Goal: Transaction & Acquisition: Purchase product/service

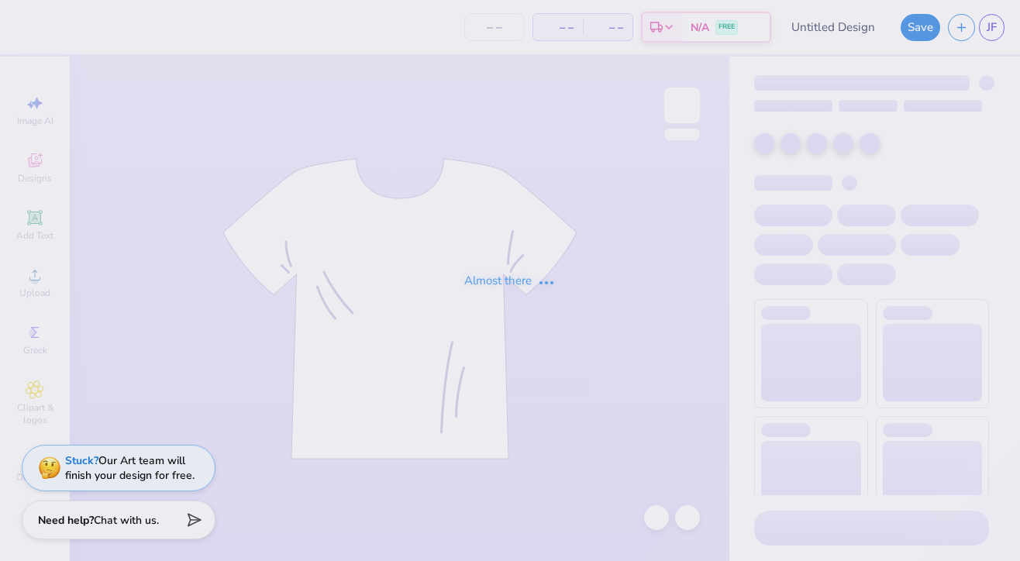
type input "bid day"
type input "58"
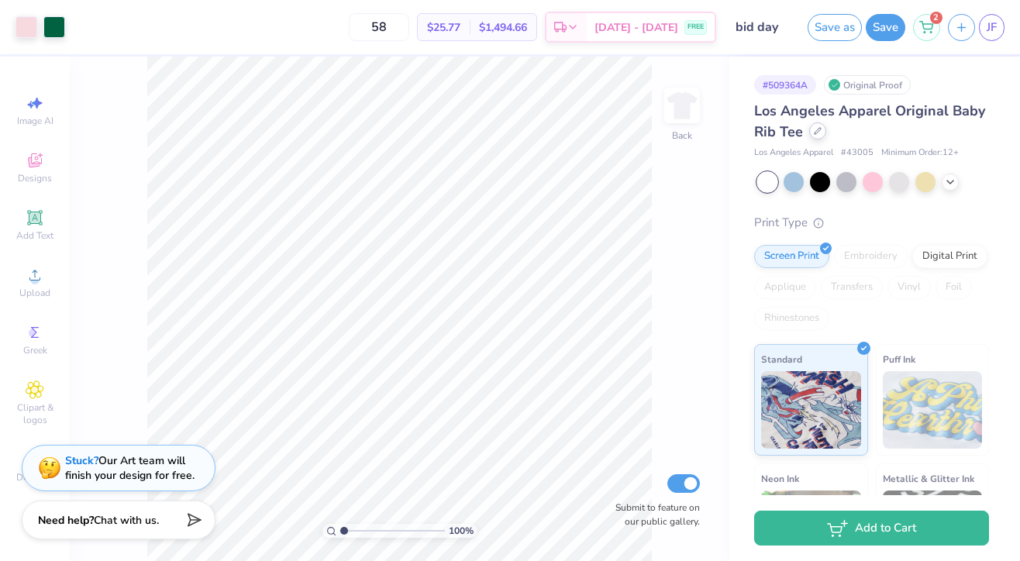
click at [817, 133] on icon at bounding box center [818, 131] width 8 height 8
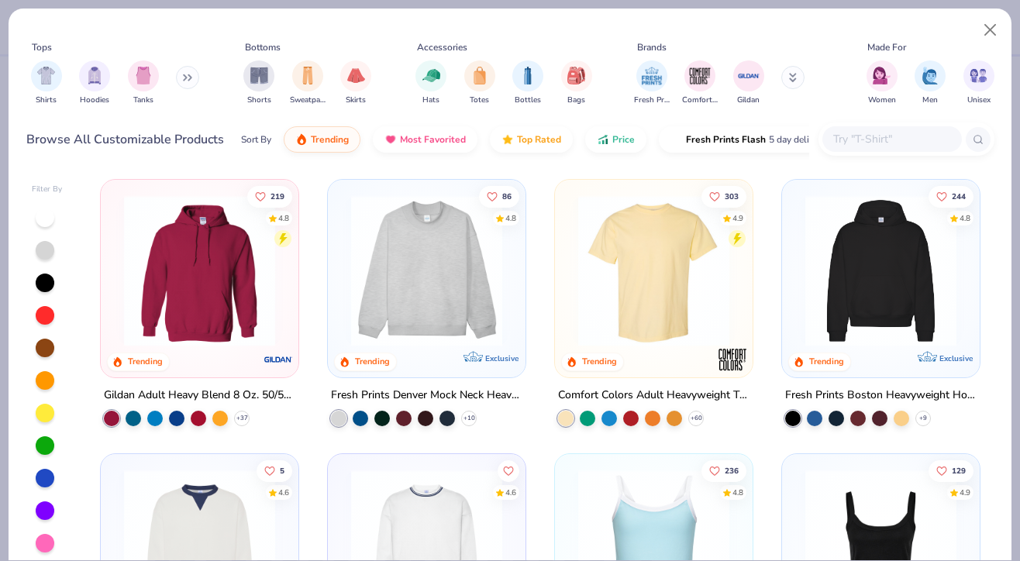
click at [869, 133] on input "text" at bounding box center [890, 139] width 119 height 18
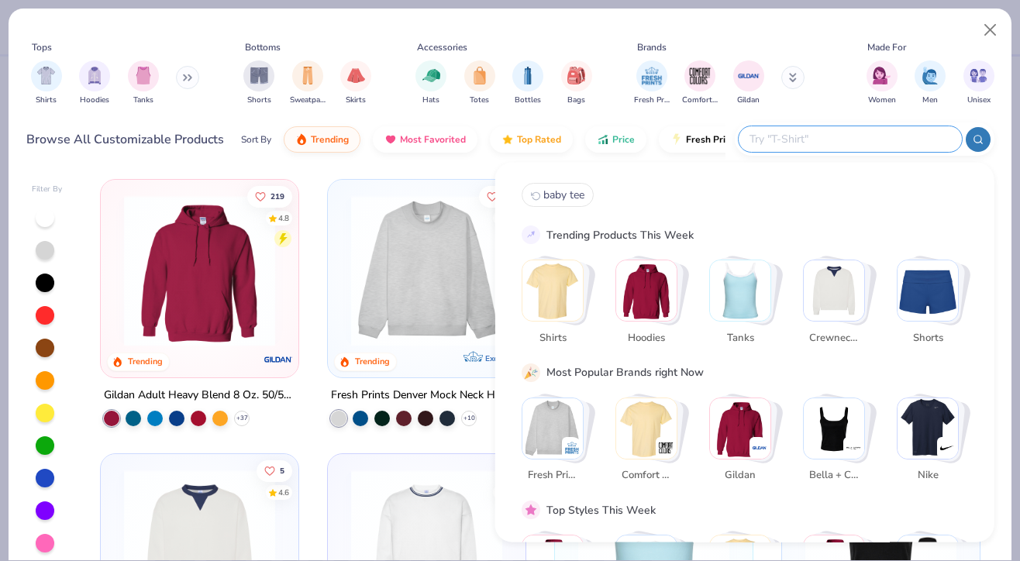
click at [562, 286] on img "Stack Card Button Shirts" at bounding box center [552, 290] width 60 height 60
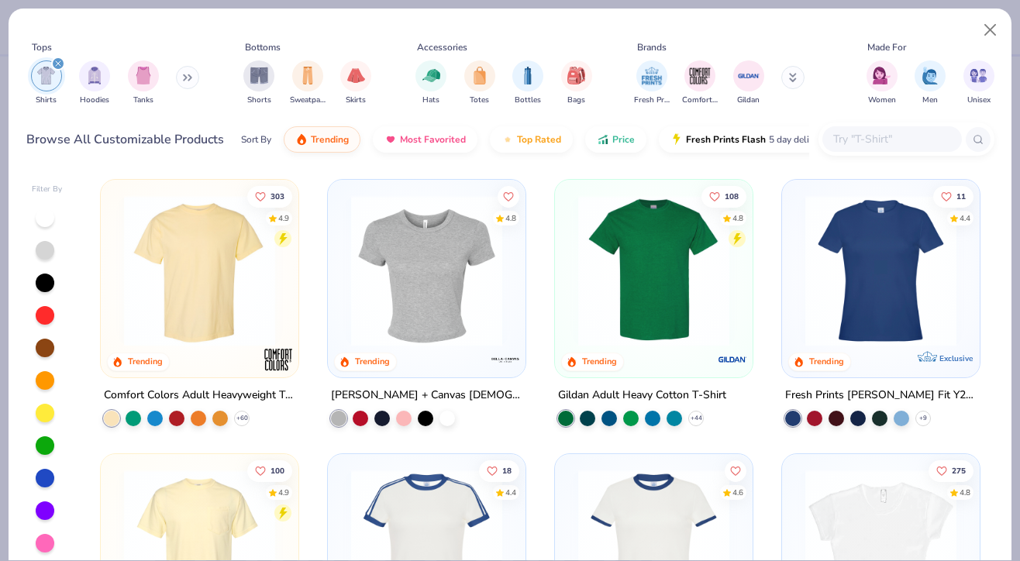
click at [410, 312] on img at bounding box center [426, 270] width 167 height 151
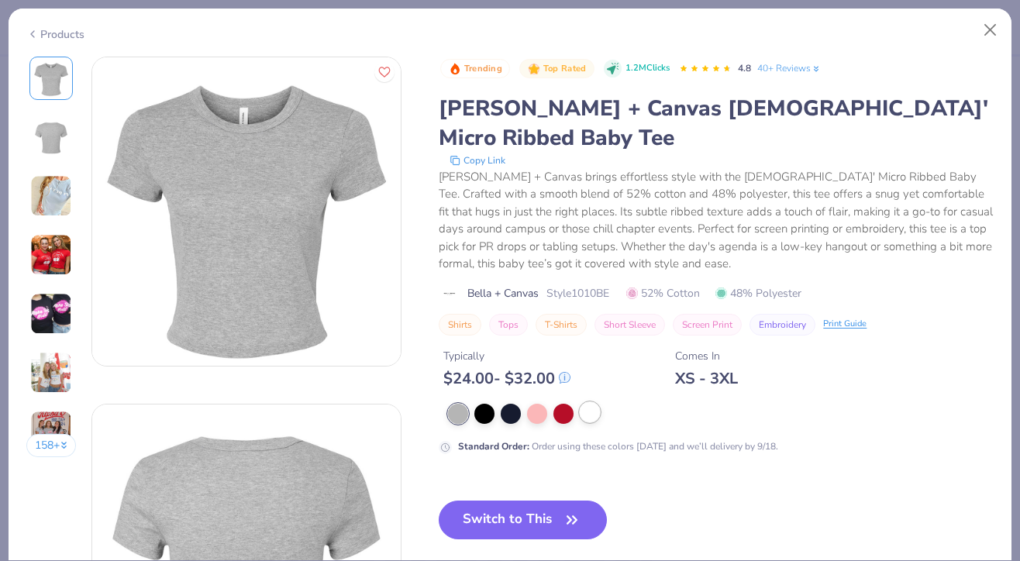
click at [590, 402] on div at bounding box center [590, 412] width 20 height 20
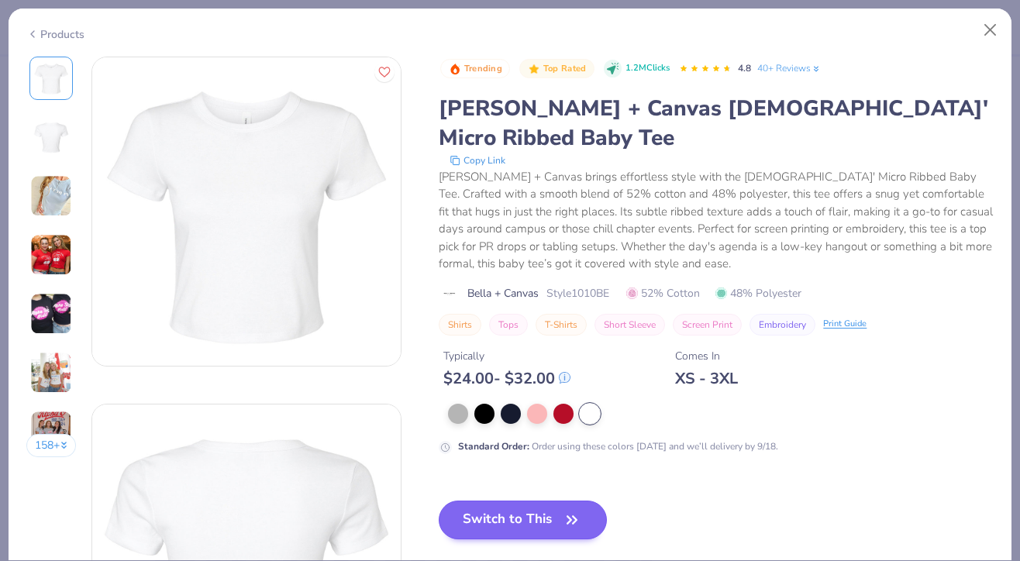
click at [571, 516] on icon "button" at bounding box center [571, 519] width 9 height 7
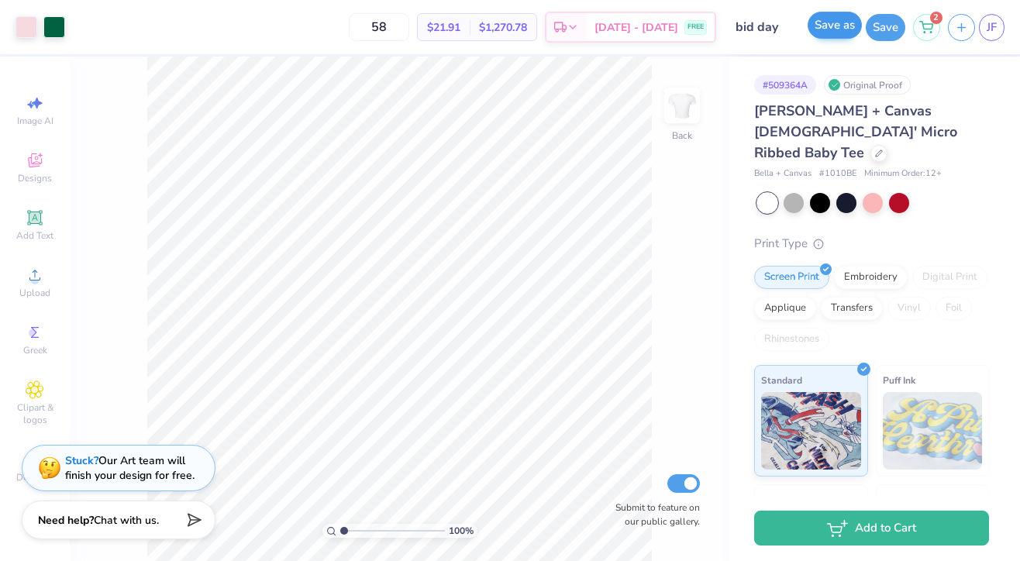
click at [835, 27] on button "Save as" at bounding box center [834, 25] width 54 height 27
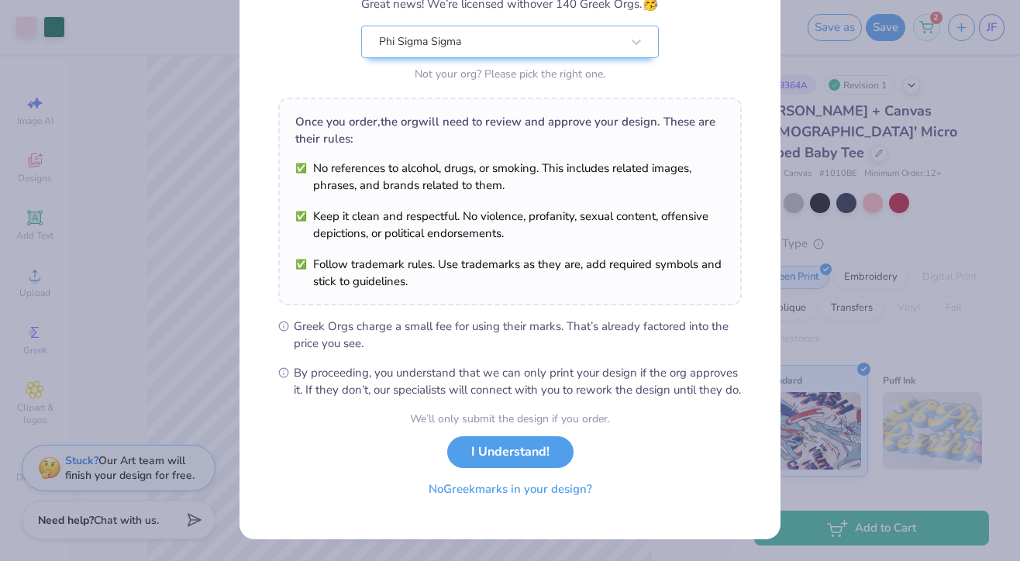
scroll to position [164, 0]
click at [529, 463] on button "I Understand!" at bounding box center [510, 448] width 126 height 32
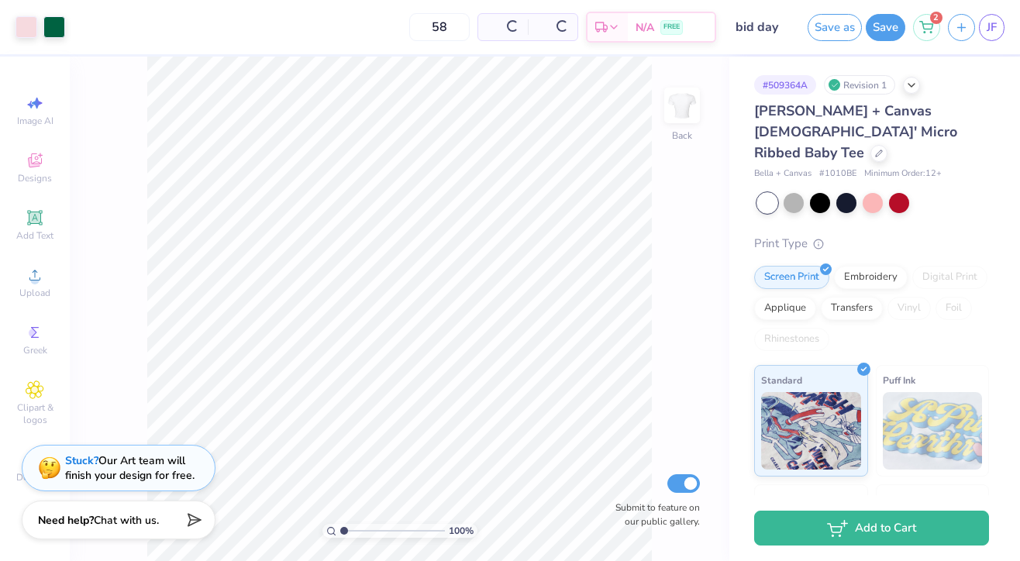
scroll to position [0, 0]
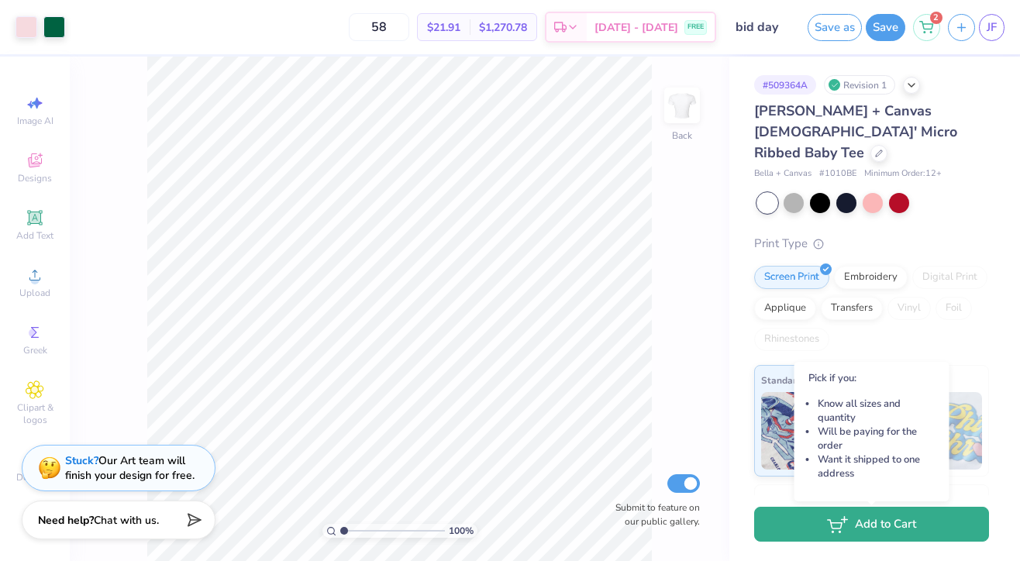
click at [806, 517] on button "Add to Cart" at bounding box center [871, 524] width 235 height 35
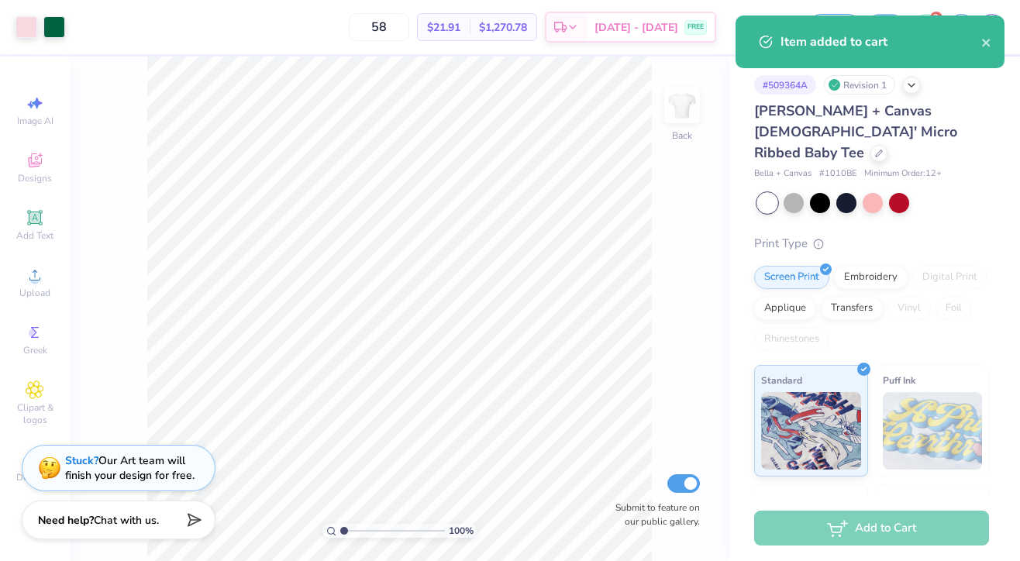
click at [992, 42] on div "Item added to cart" at bounding box center [869, 41] width 269 height 53
click at [989, 42] on icon "close" at bounding box center [986, 42] width 11 height 12
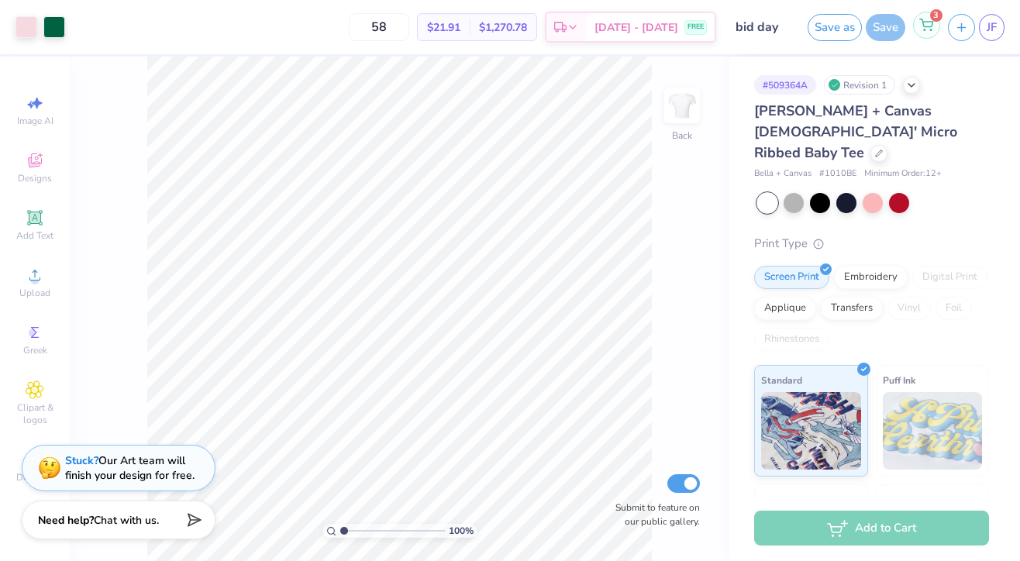
click at [932, 22] on icon at bounding box center [926, 23] width 13 height 8
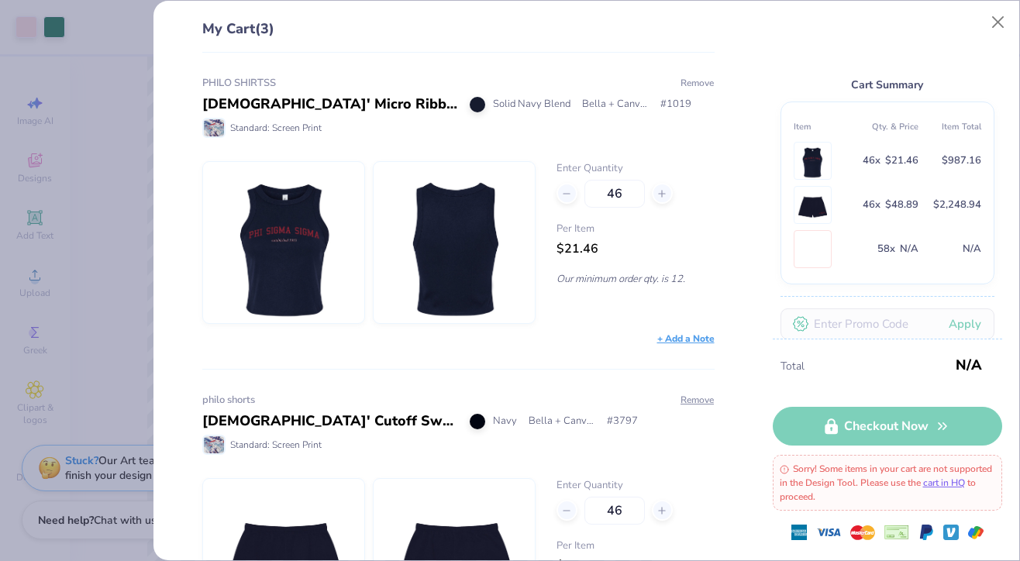
click at [690, 78] on button "Remove" at bounding box center [697, 83] width 35 height 14
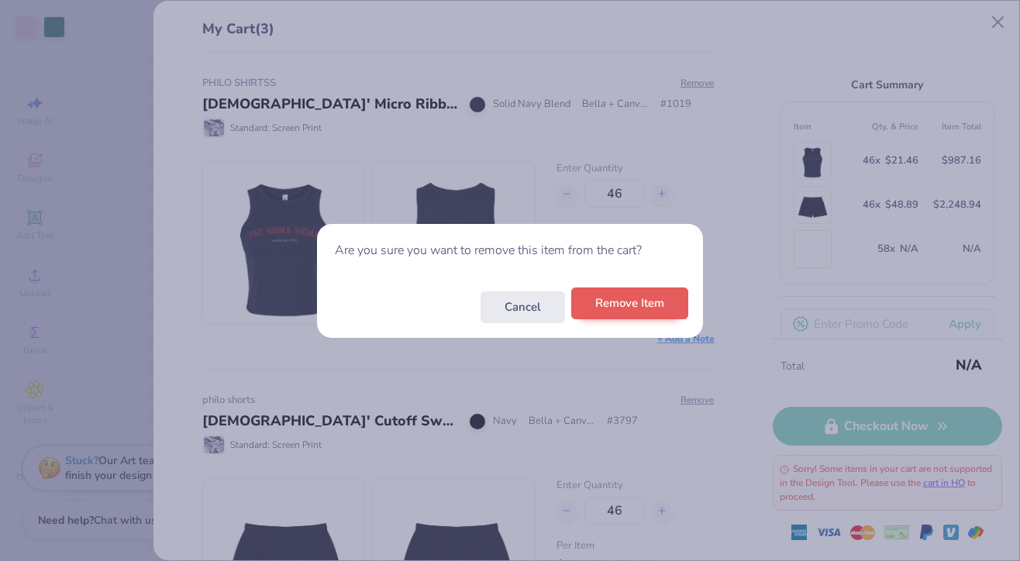
click at [636, 310] on button "Remove Item" at bounding box center [629, 303] width 117 height 32
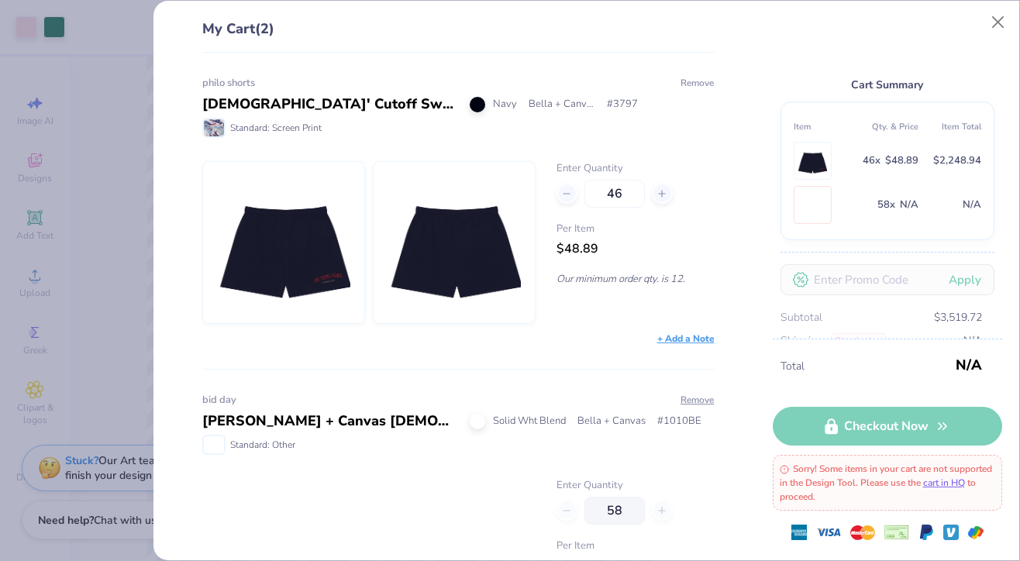
click at [703, 79] on button "Remove" at bounding box center [697, 83] width 35 height 14
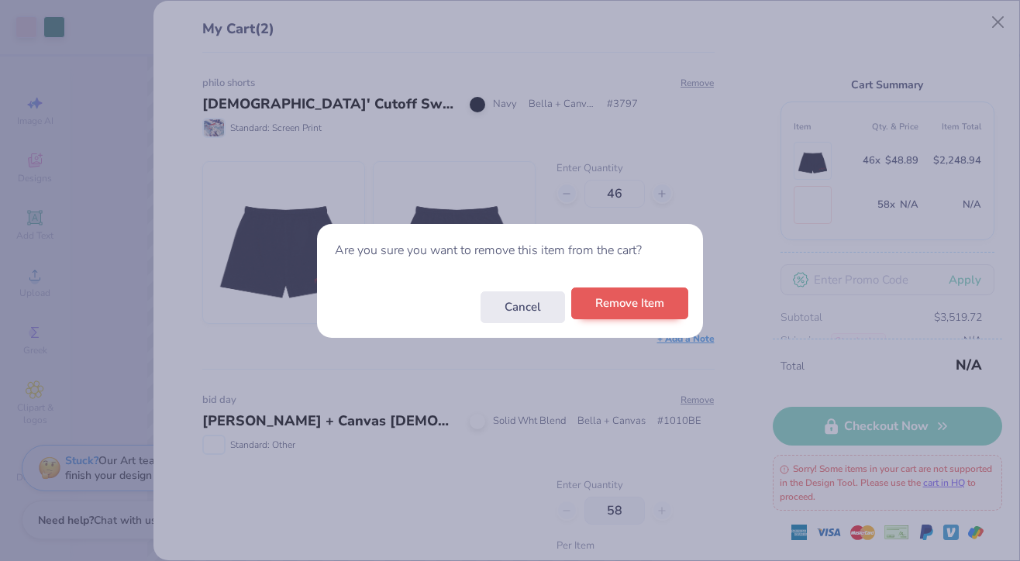
click at [637, 309] on button "Remove Item" at bounding box center [629, 303] width 117 height 32
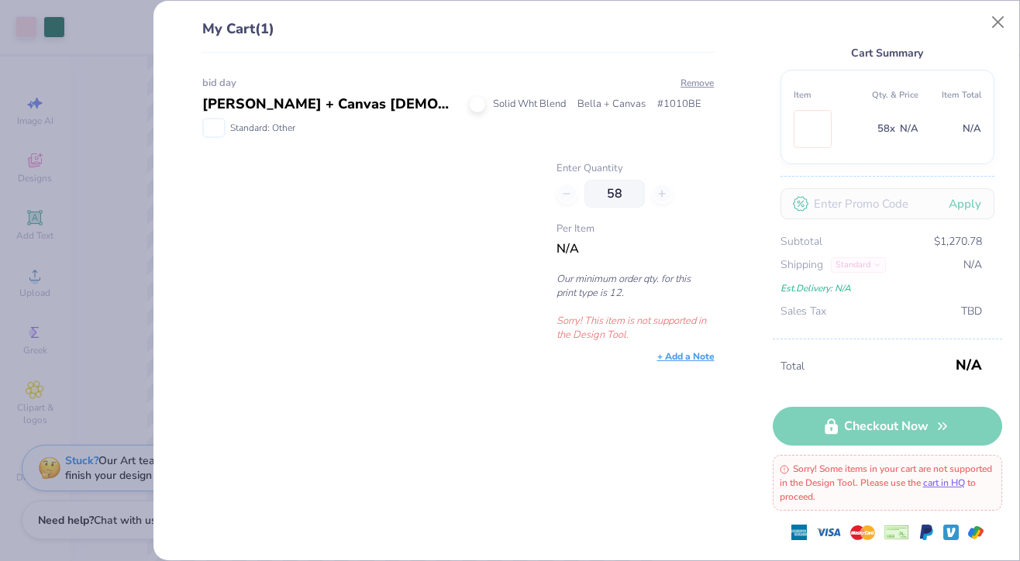
scroll to position [31, 0]
click at [701, 78] on button "Remove" at bounding box center [697, 83] width 35 height 14
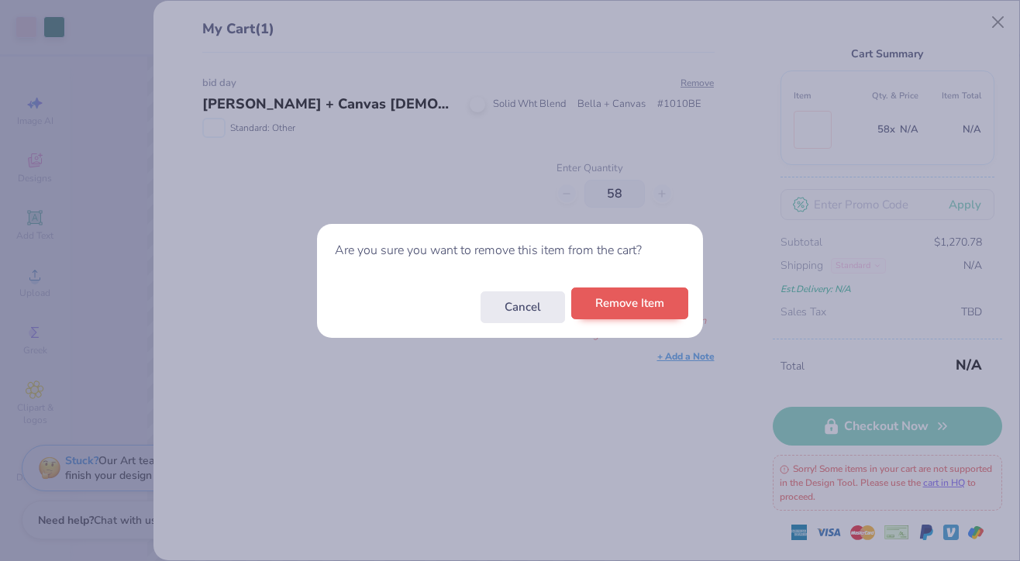
click at [651, 299] on button "Remove Item" at bounding box center [629, 303] width 117 height 32
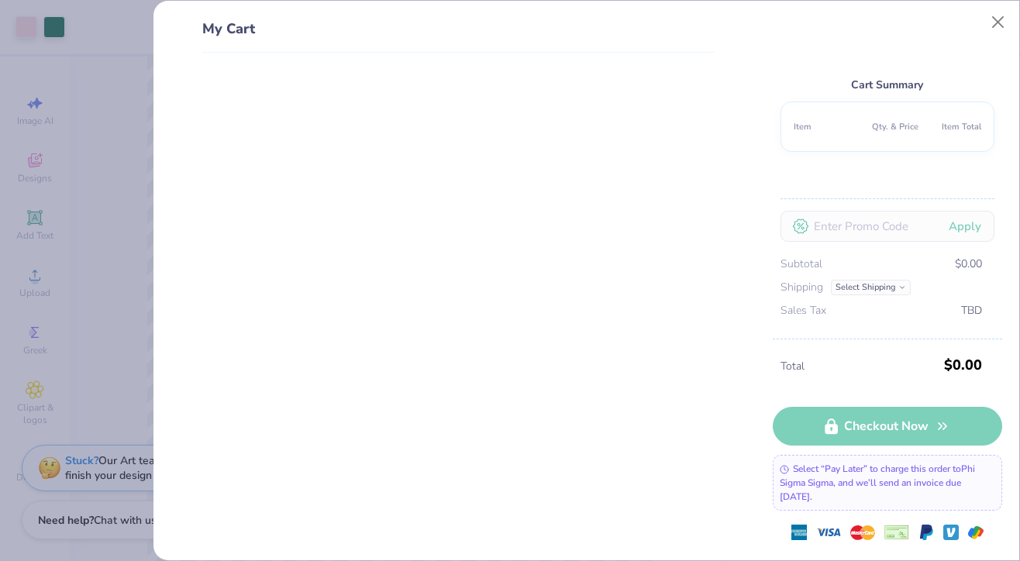
scroll to position [0, 0]
click at [993, 19] on button "Close" at bounding box center [997, 22] width 29 height 29
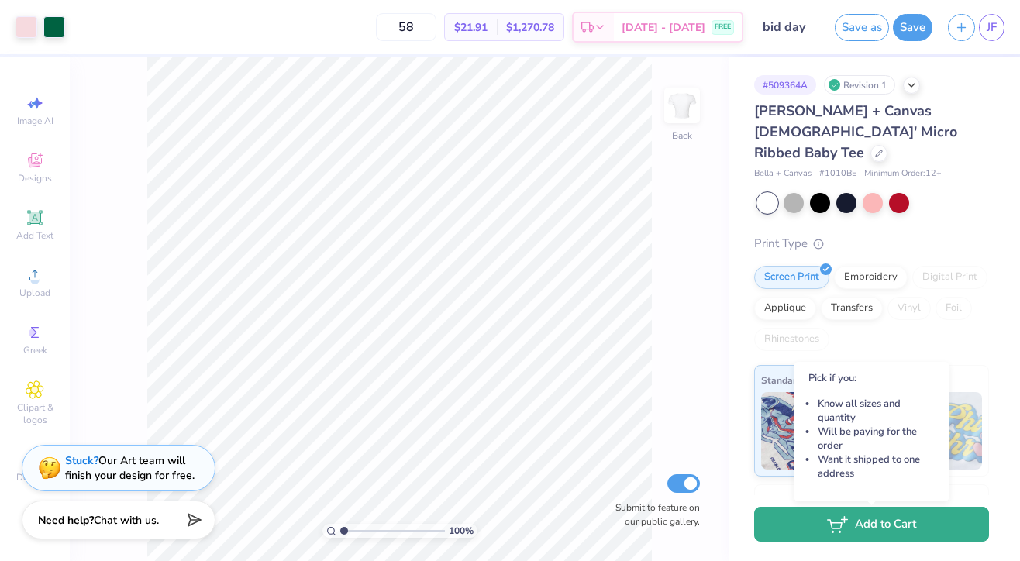
click at [801, 531] on button "Add to Cart" at bounding box center [871, 524] width 235 height 35
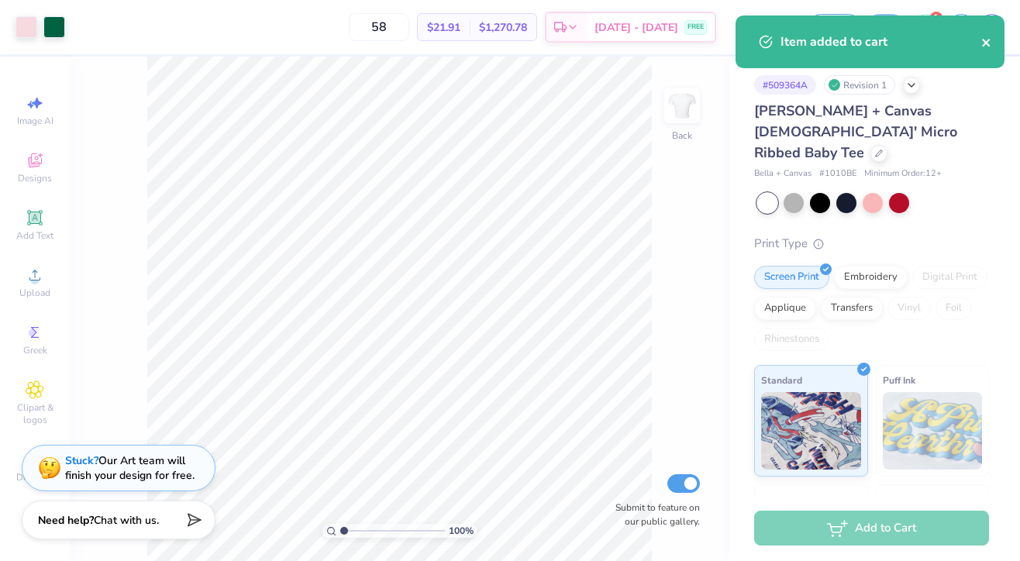
click at [986, 46] on icon "close" at bounding box center [986, 42] width 11 height 12
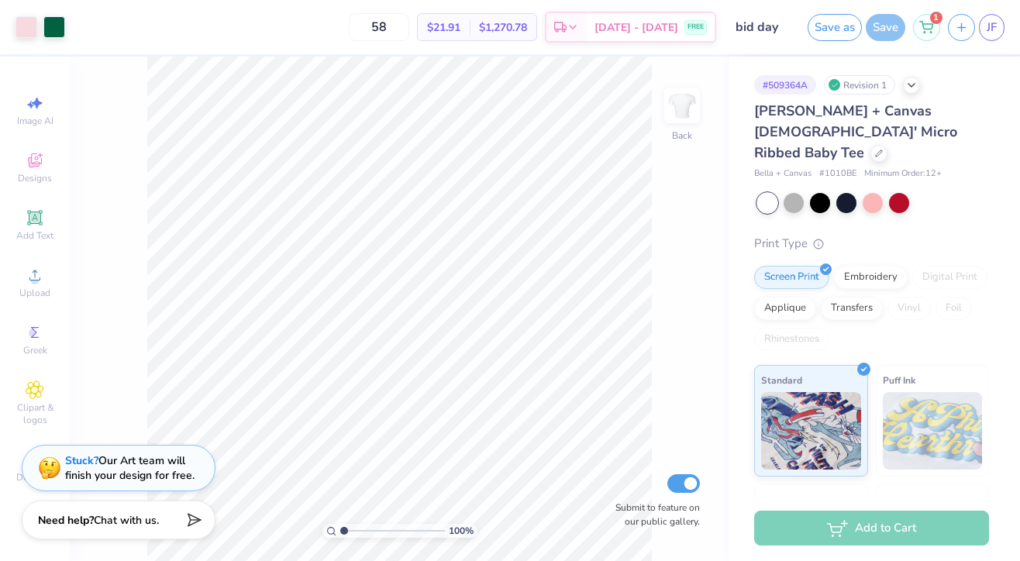
click at [923, 26] on div "Item added to cart" at bounding box center [869, 47] width 275 height 71
click at [928, 30] on icon at bounding box center [926, 25] width 14 height 12
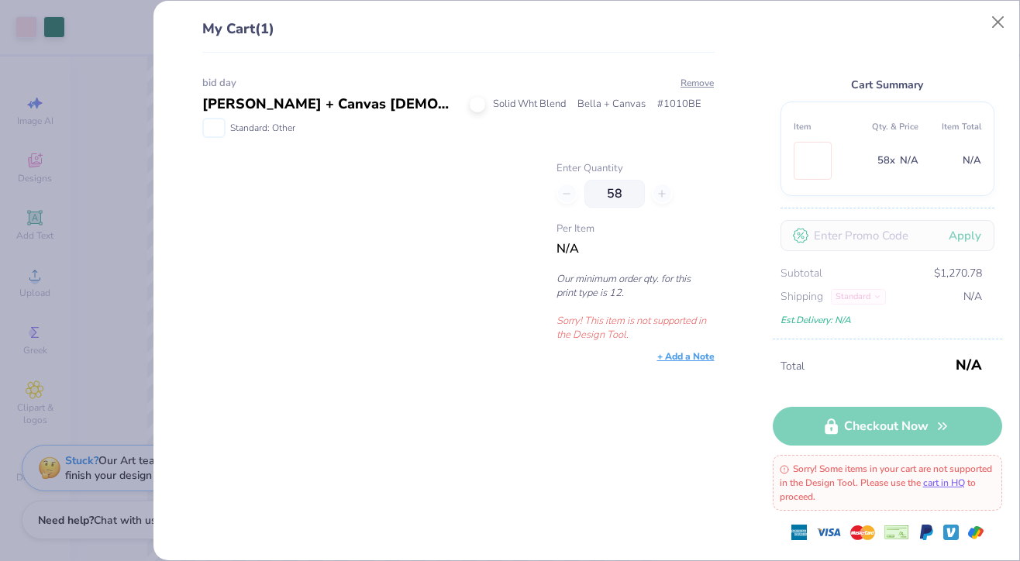
click at [798, 418] on div "Total N/A Checkout Now Sorry! Some items in your cart are not supported in the …" at bounding box center [887, 450] width 229 height 222
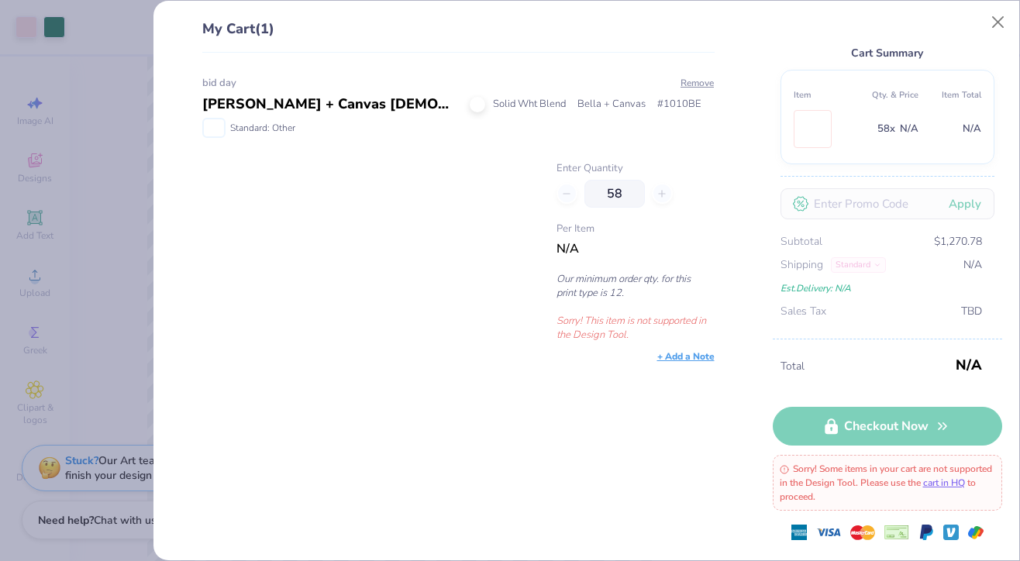
scroll to position [31, 0]
click at [812, 129] on img at bounding box center [812, 130] width 0 height 36
click at [762, 65] on div "My Cart (1) bid day [PERSON_NAME] + Canvas [DEMOGRAPHIC_DATA]' Micro Ribbed Bab…" at bounding box center [586, 280] width 866 height 559
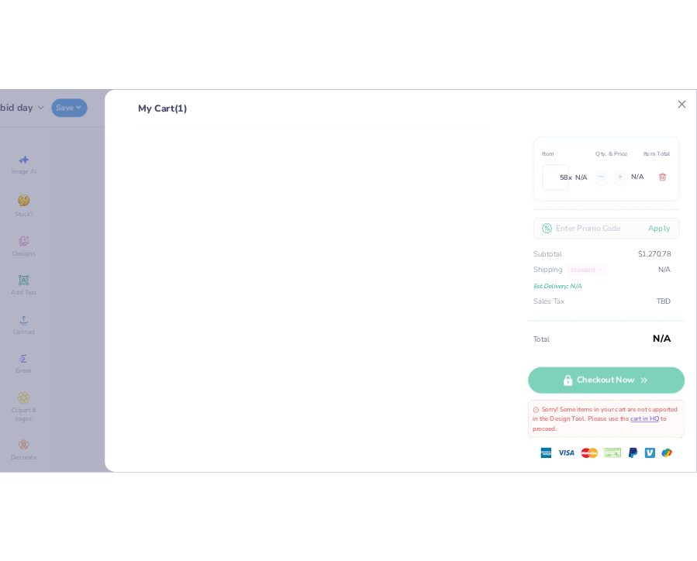
scroll to position [0, 0]
